Goal: Contribute content: Contribute content

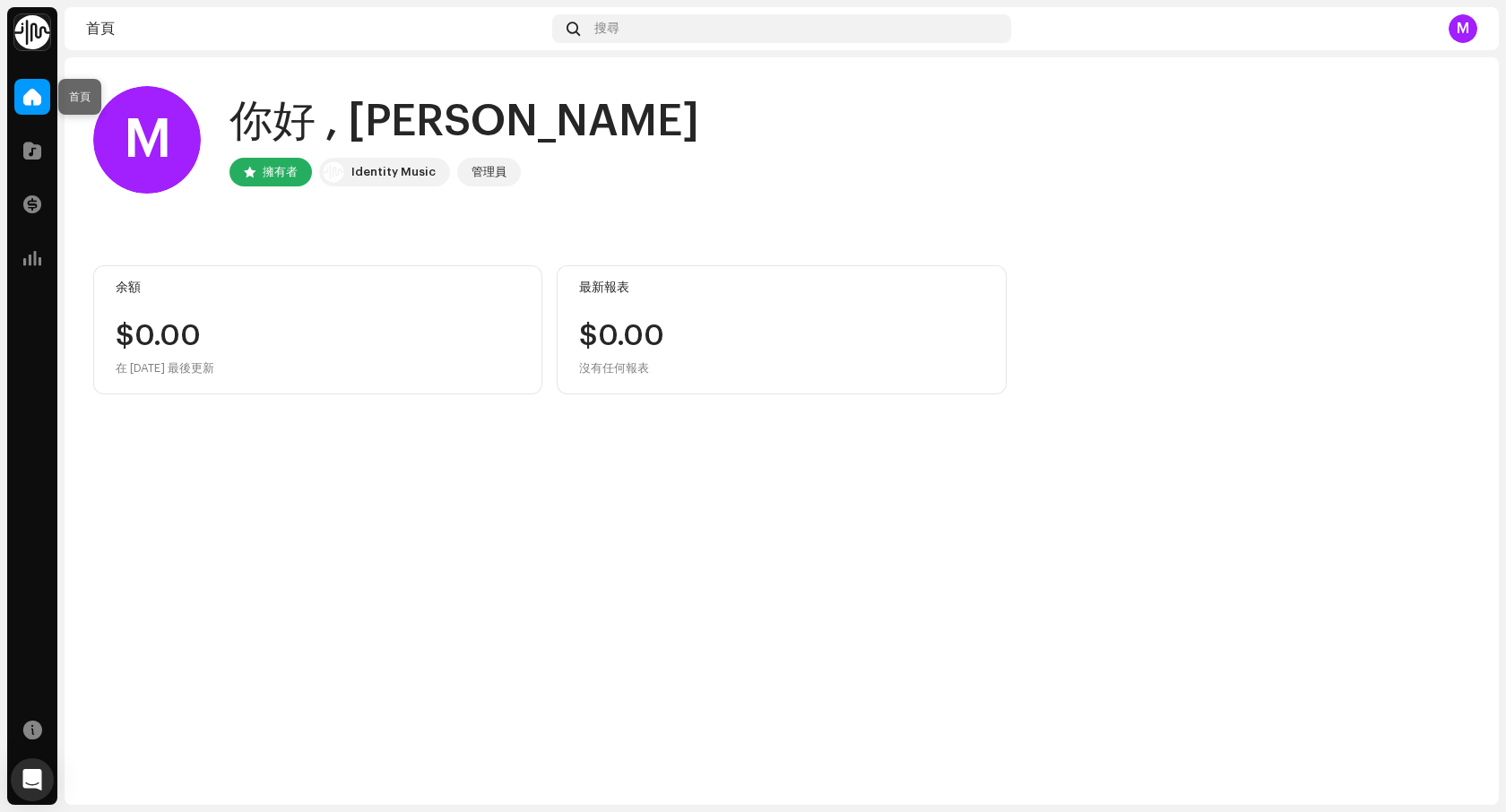
click at [36, 102] on span at bounding box center [32, 97] width 18 height 15
click at [374, 174] on div "Identity Music" at bounding box center [394, 173] width 84 height 21
click at [1464, 37] on div "M" at bounding box center [1462, 28] width 28 height 28
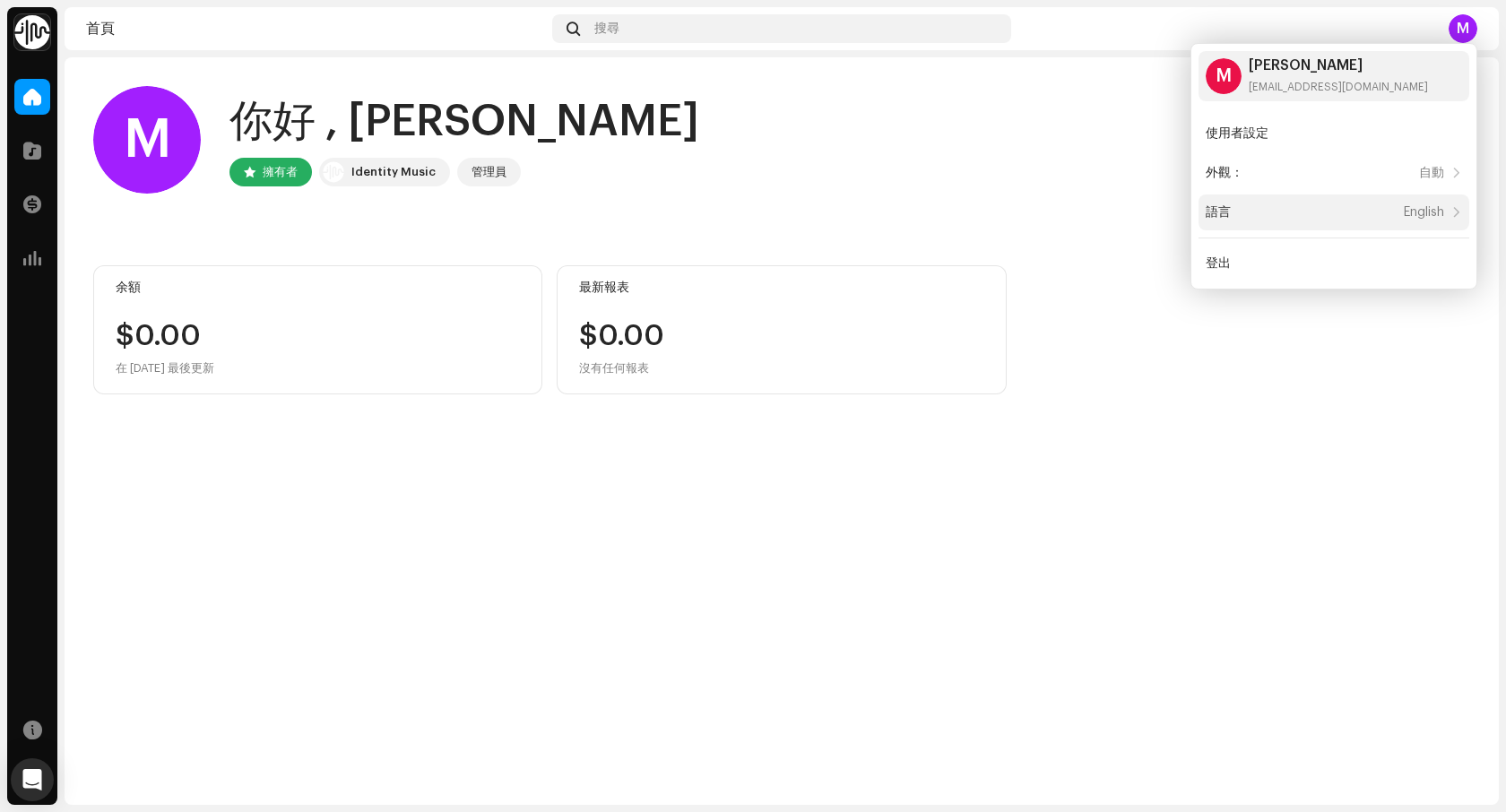
click at [1256, 207] on div "語言 English" at bounding box center [1325, 213] width 239 height 15
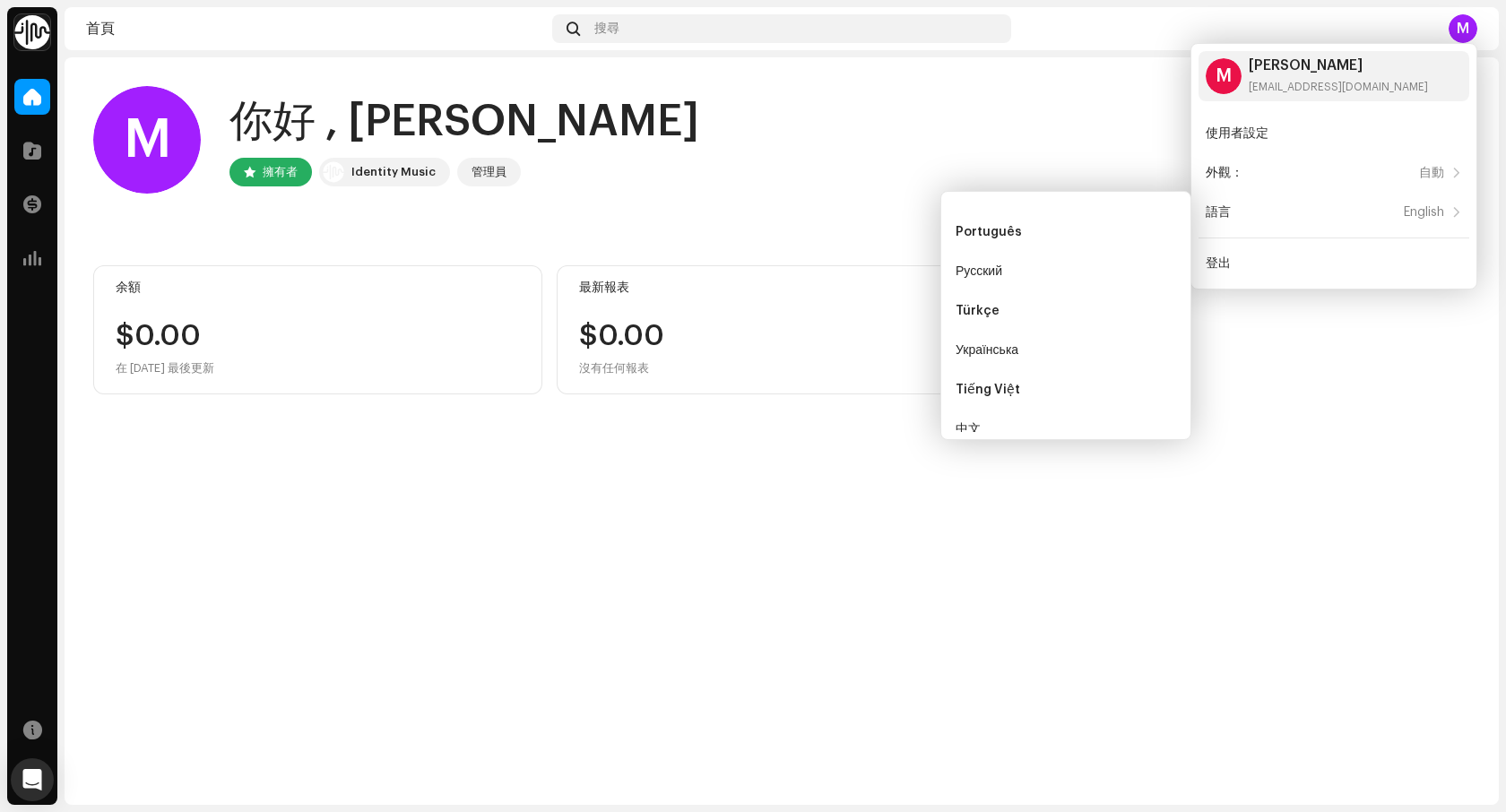
scroll to position [513, 0]
click at [975, 414] on div "中文" at bounding box center [968, 414] width 25 height 15
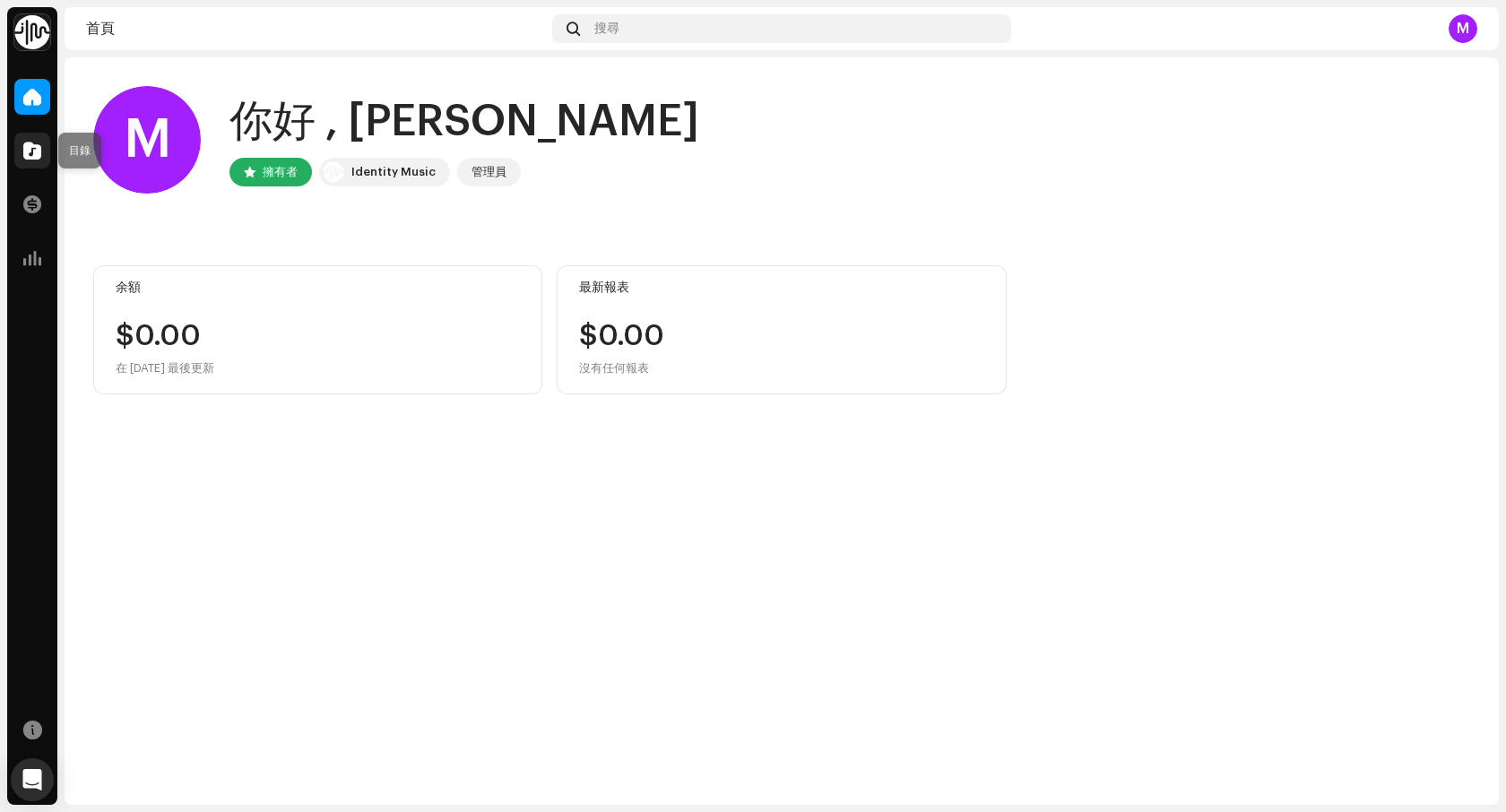
click at [23, 143] on span at bounding box center [32, 150] width 18 height 15
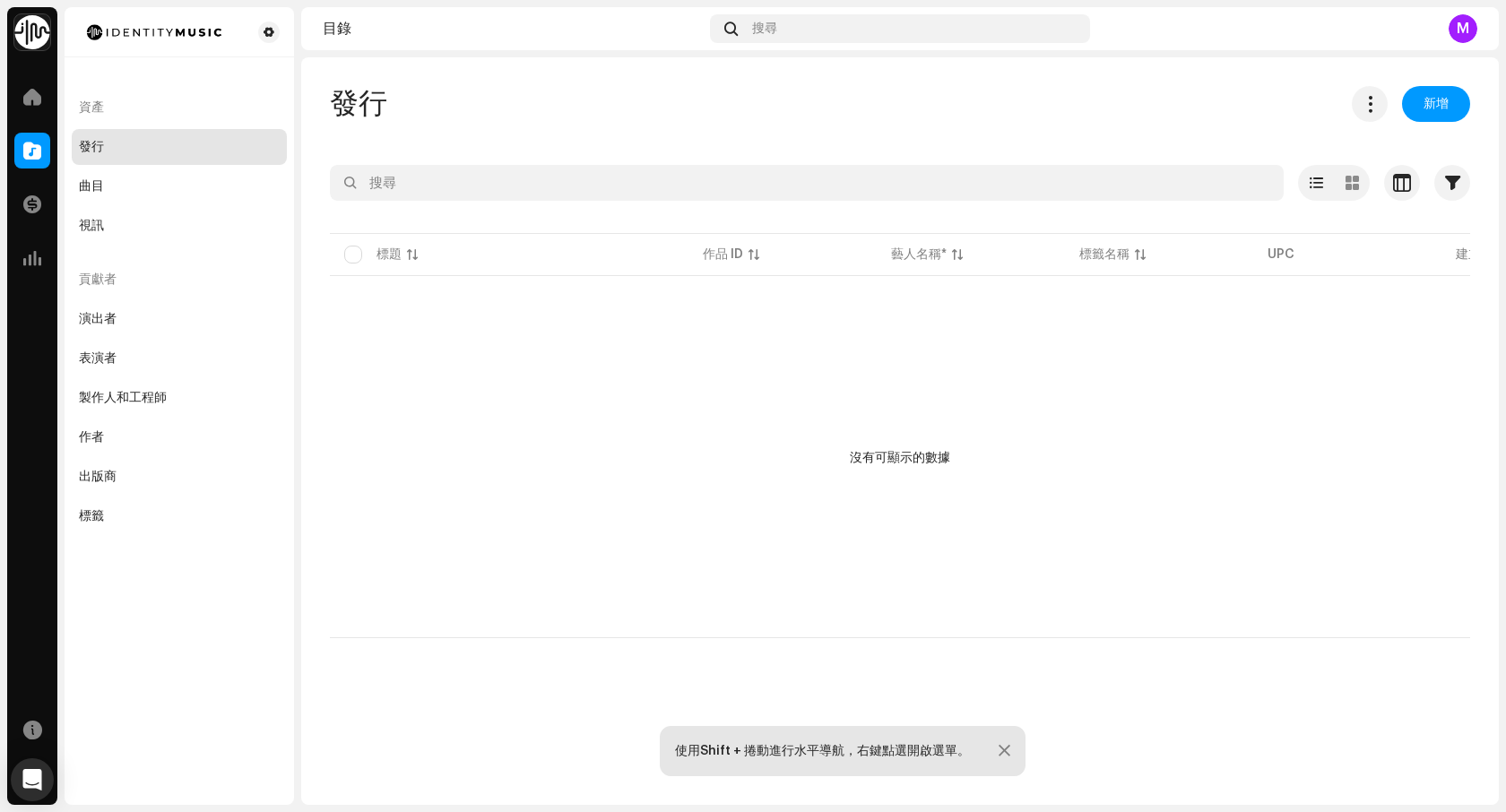
click at [1004, 746] on div at bounding box center [1005, 751] width 12 height 15
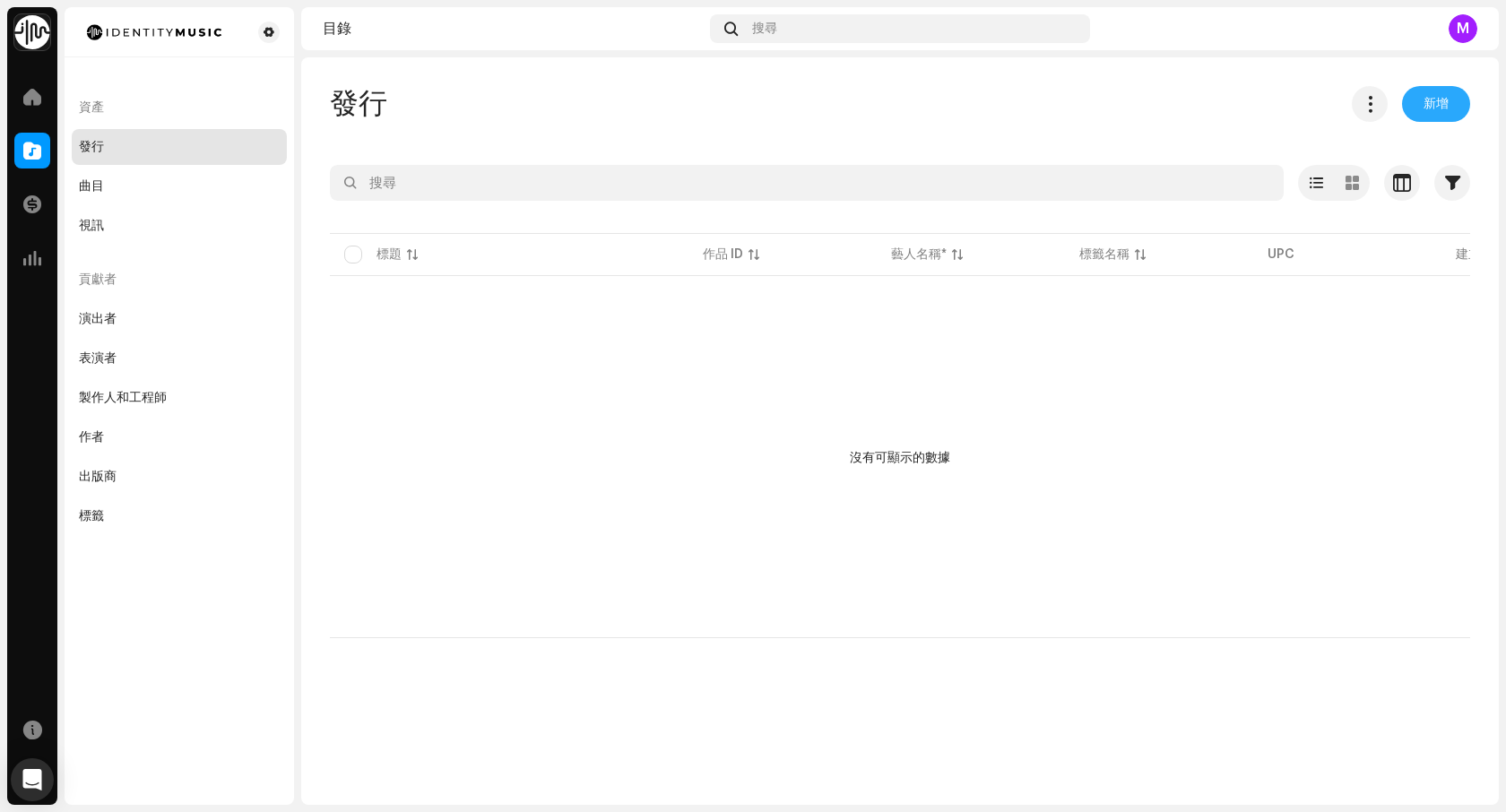
click at [1448, 98] on span "新增" at bounding box center [1437, 103] width 25 height 36
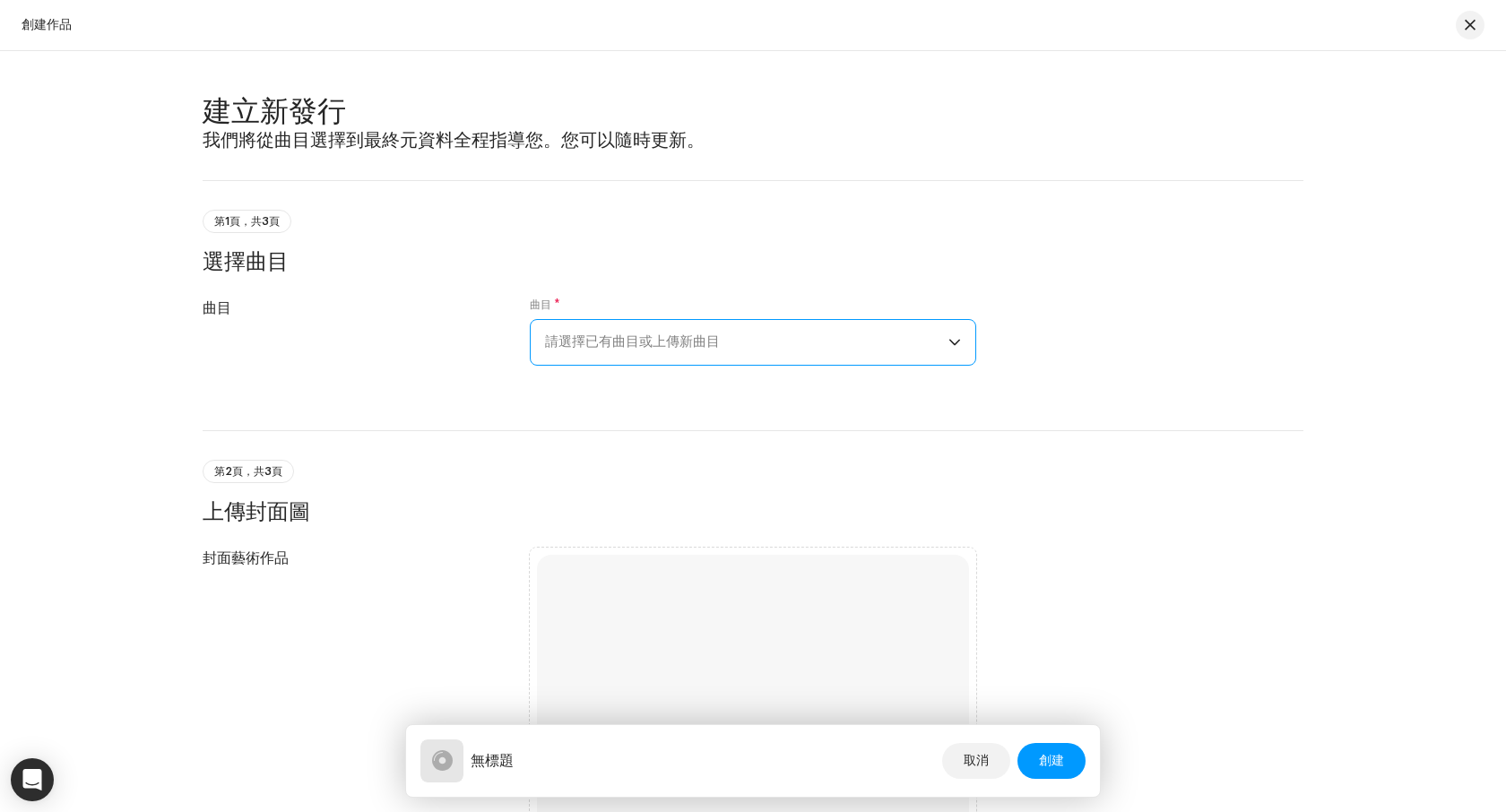
click at [671, 330] on span "請選擇已有曲目或上傳新曲目" at bounding box center [747, 342] width 404 height 45
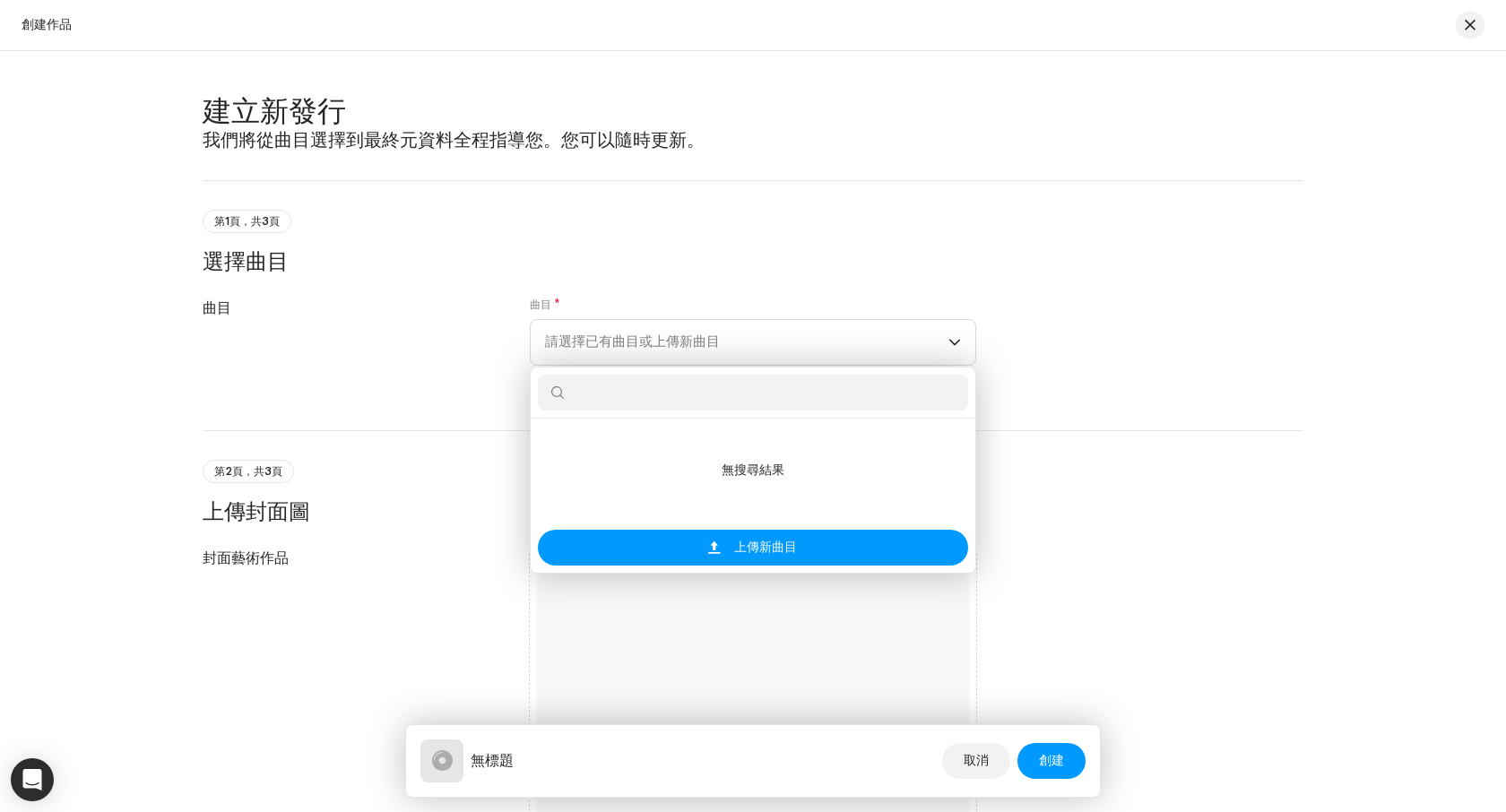
click at [893, 261] on h3 "選擇曲目" at bounding box center [753, 261] width 1101 height 28
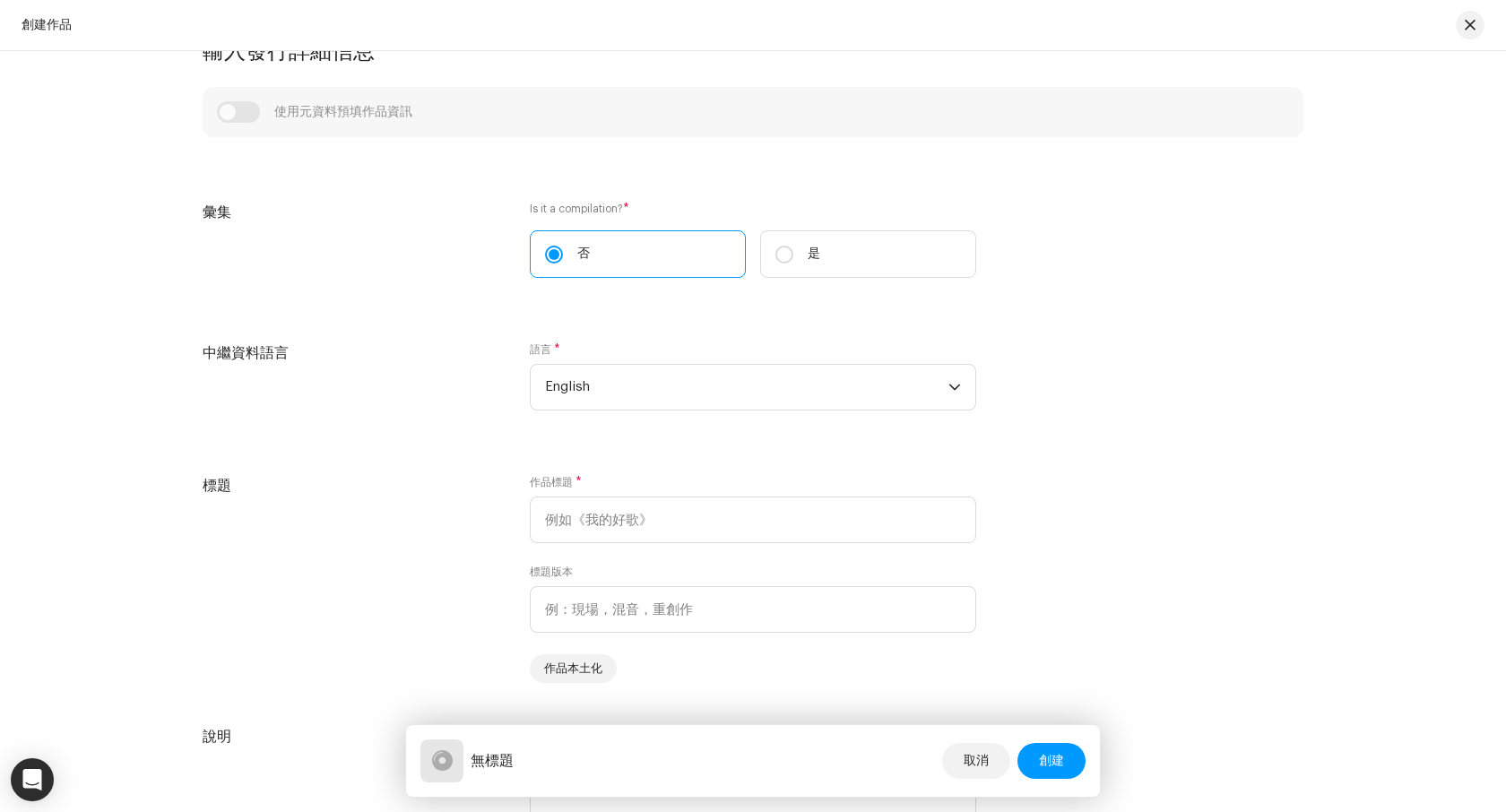
scroll to position [1082, 0]
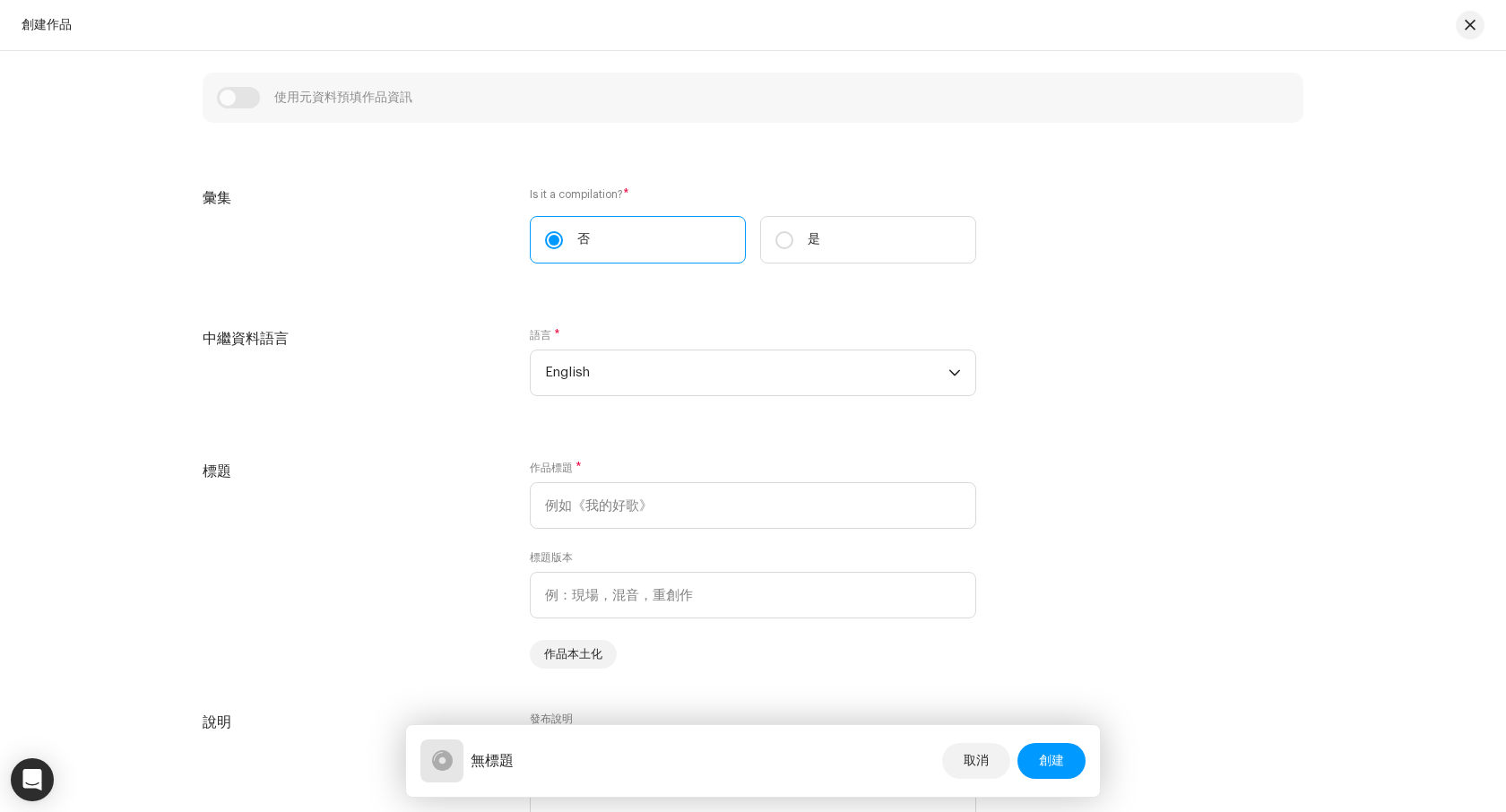
click at [594, 199] on label "Is it a compilation? *" at bounding box center [753, 194] width 446 height 15
click at [417, 194] on h5 "彙集" at bounding box center [352, 198] width 298 height 21
click at [251, 93] on div "使用元資料預填作品資訊" at bounding box center [753, 97] width 1072 height 21
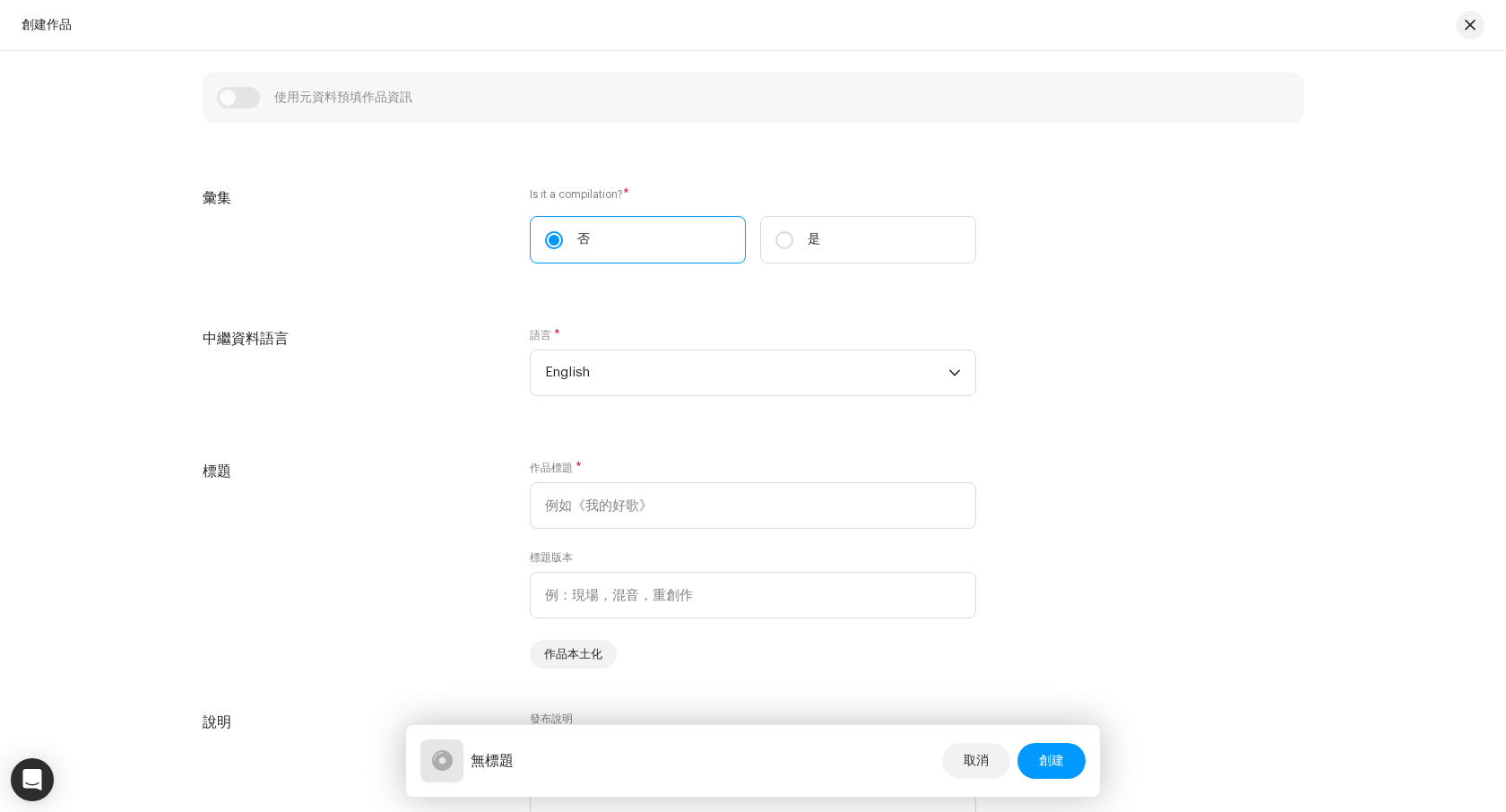
click at [249, 93] on div "使用元資料預填作品資訊" at bounding box center [753, 97] width 1072 height 21
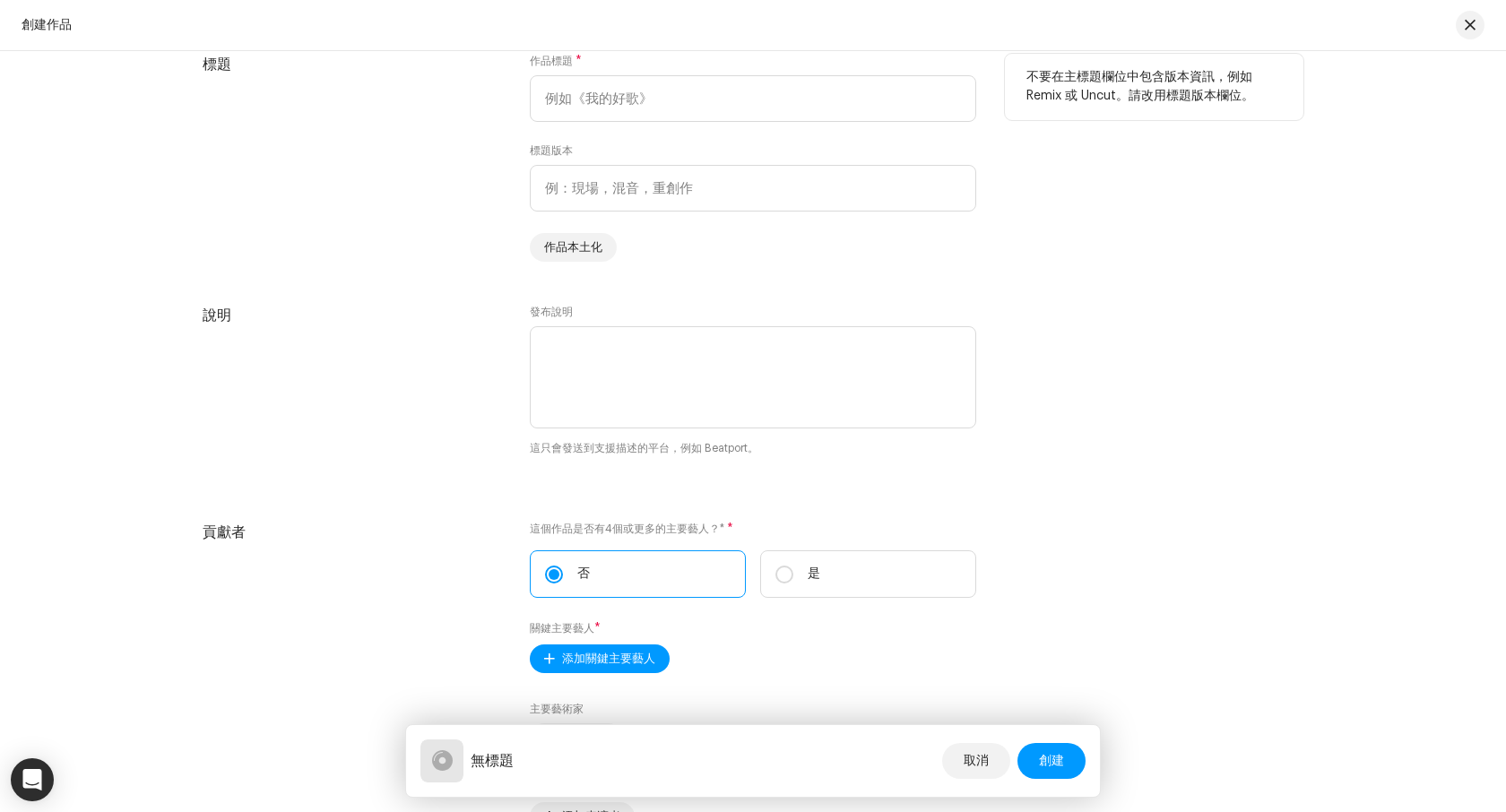
scroll to position [1507, 0]
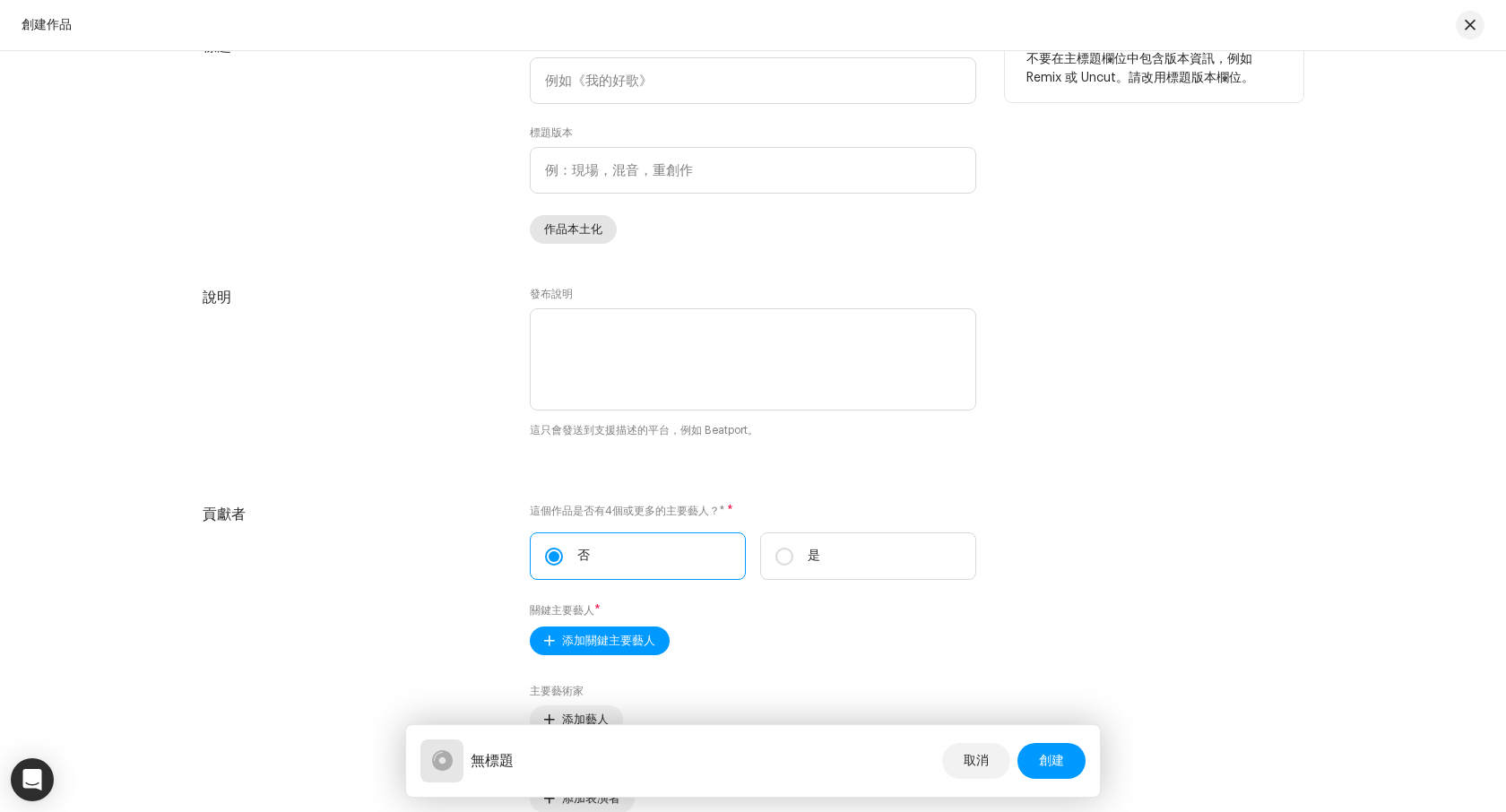
click at [537, 238] on button "作品本土化" at bounding box center [573, 229] width 87 height 28
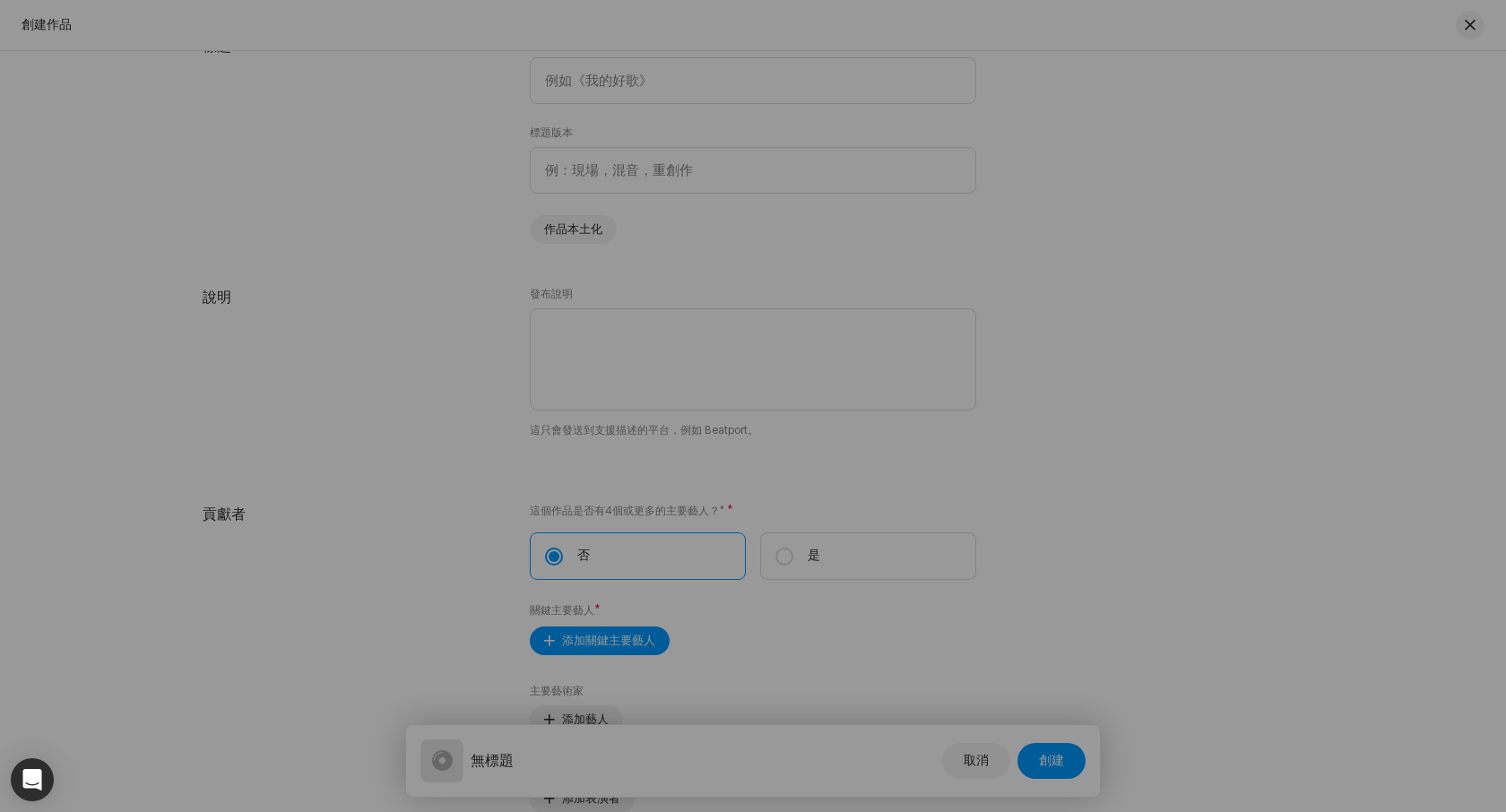
click at [407, 410] on div "作品本土化 語言 * 選擇語言 標題 * 標題版本 添加語言 取消 儲存" at bounding box center [753, 406] width 1506 height 812
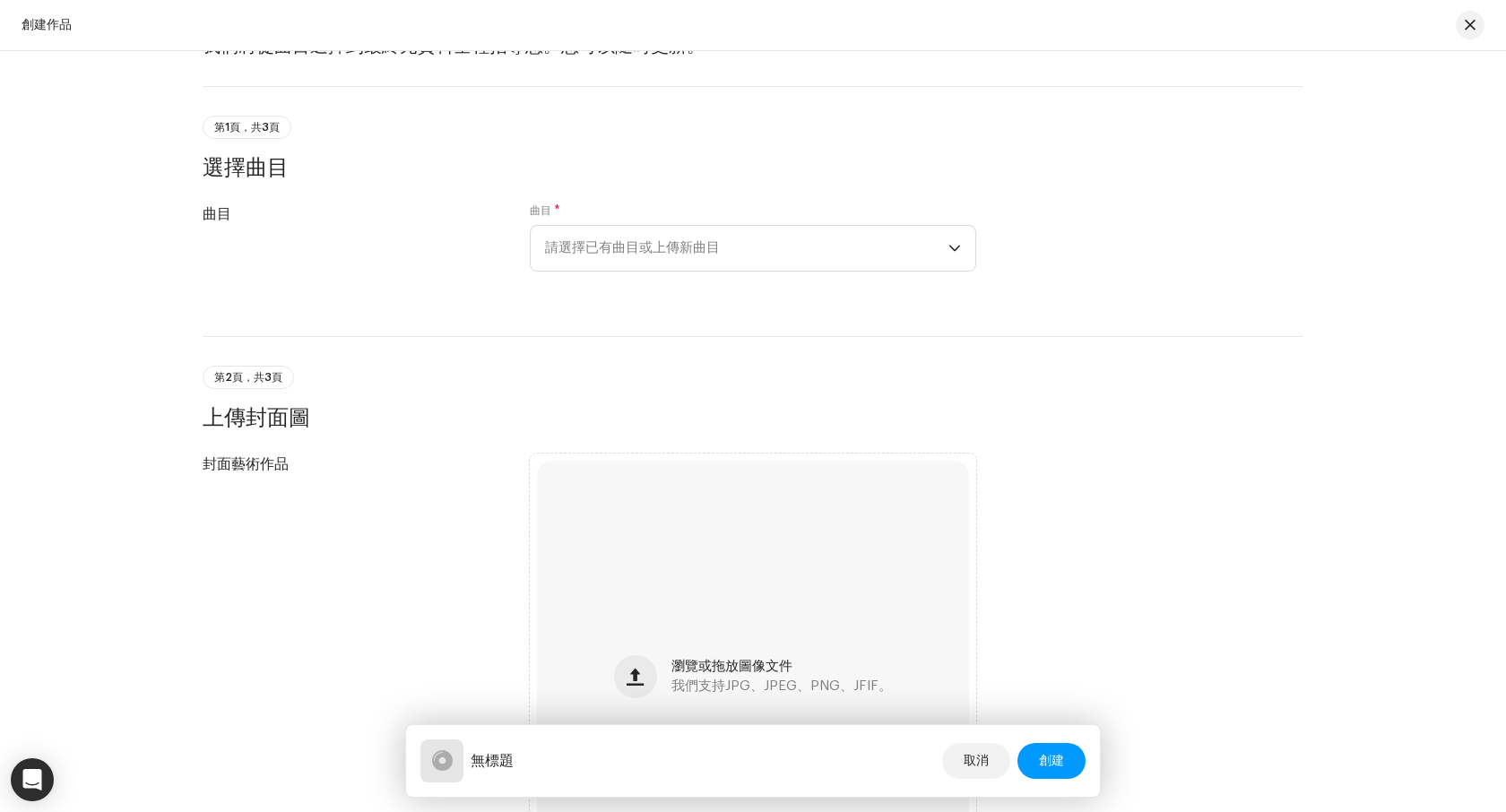
scroll to position [0, 0]
